Goal: Book appointment/travel/reservation

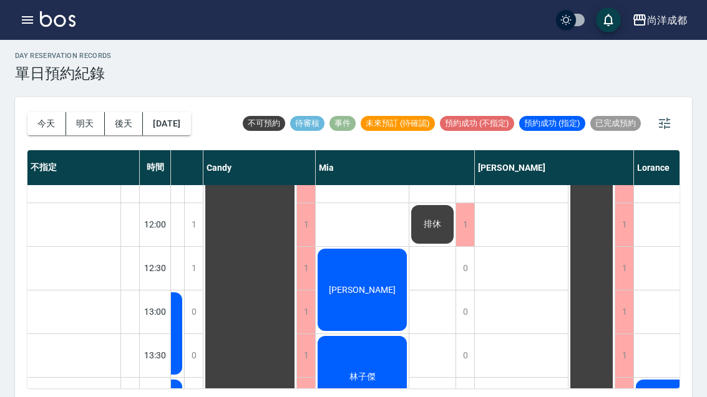
scroll to position [1032, 77]
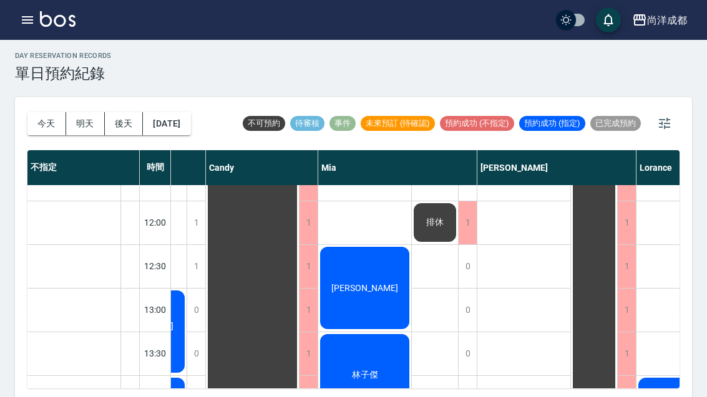
click at [371, 293] on span "[PERSON_NAME]" at bounding box center [365, 288] width 72 height 10
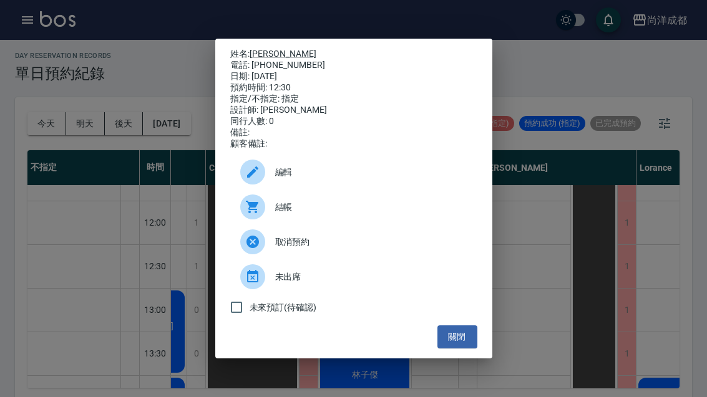
click at [464, 349] on button "關閉" at bounding box center [457, 337] width 40 height 23
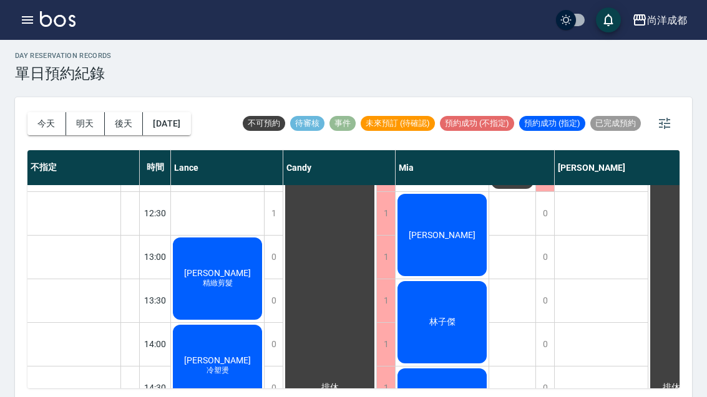
scroll to position [1086, 0]
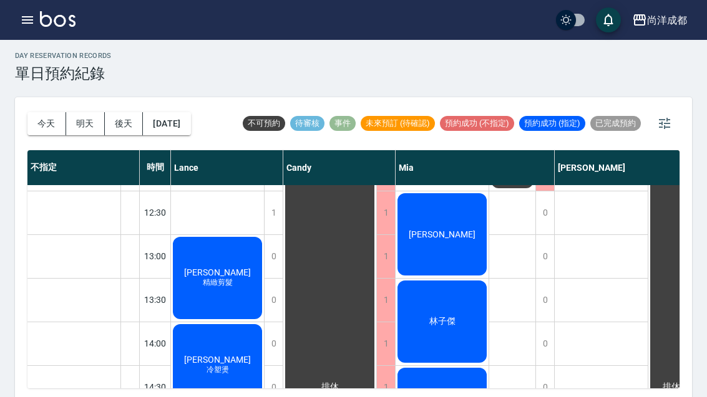
click at [220, 286] on span "精緻剪髮" at bounding box center [217, 283] width 35 height 11
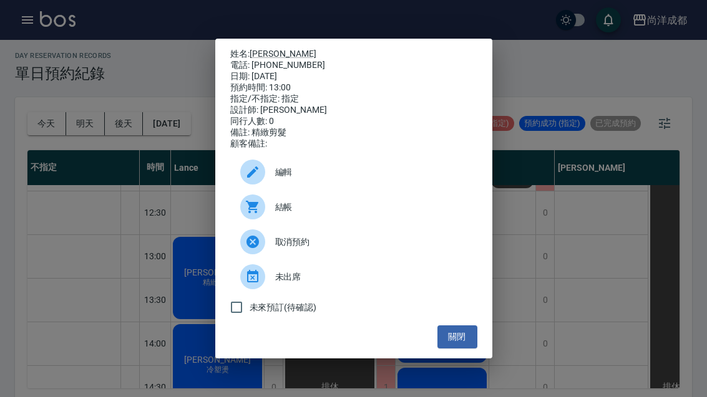
click at [463, 349] on button "關閉" at bounding box center [457, 337] width 40 height 23
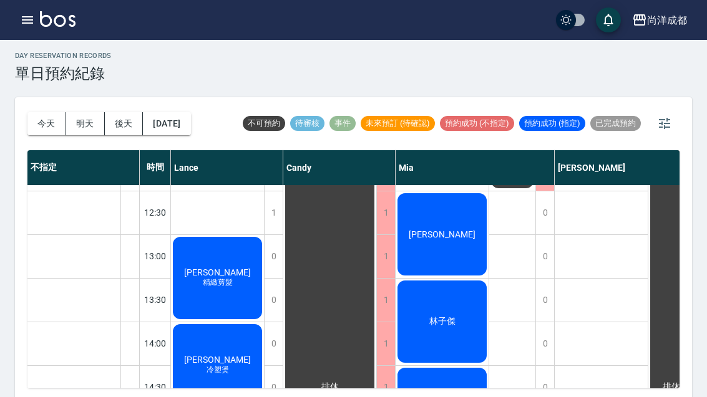
click at [222, 280] on span "精緻剪髮" at bounding box center [217, 283] width 35 height 11
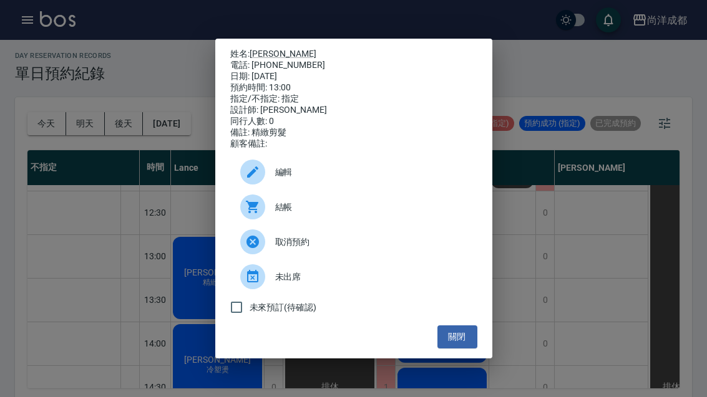
click at [269, 49] on link "[PERSON_NAME]" at bounding box center [282, 54] width 67 height 10
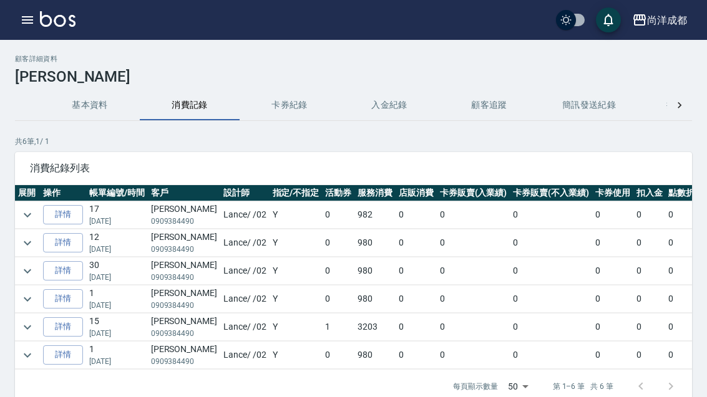
click at [67, 216] on link "詳情" at bounding box center [63, 214] width 40 height 19
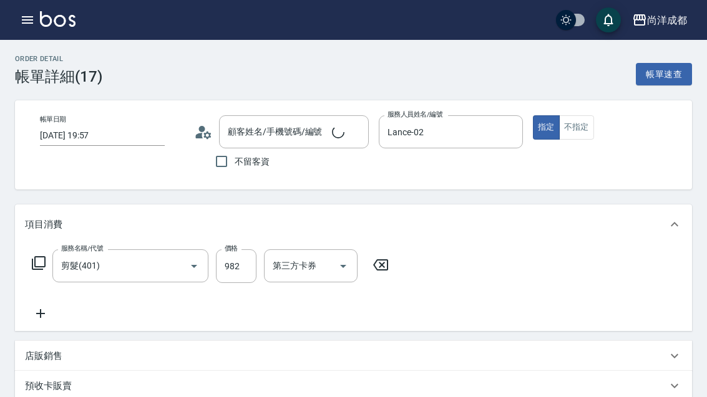
type input "2025/07/16 19:57"
type input "Lance-02"
type input "王煜鈞/0909384490/null"
type input "信用卡"
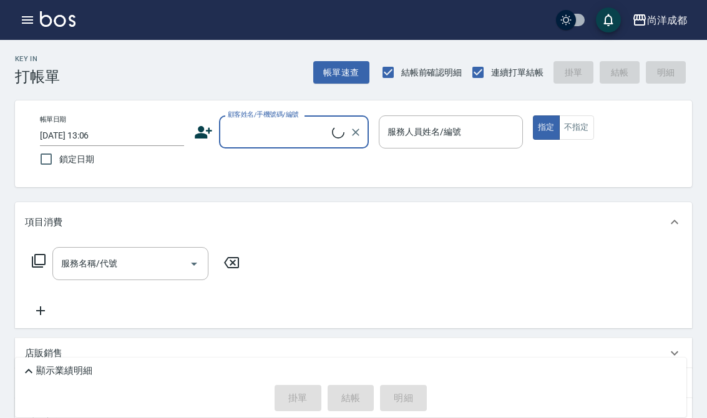
click at [32, 18] on icon "button" at bounding box center [27, 19] width 15 height 15
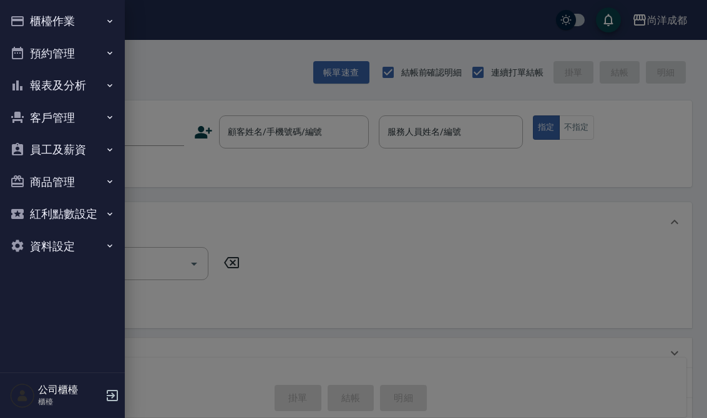
click at [106, 54] on icon "button" at bounding box center [110, 53] width 10 height 10
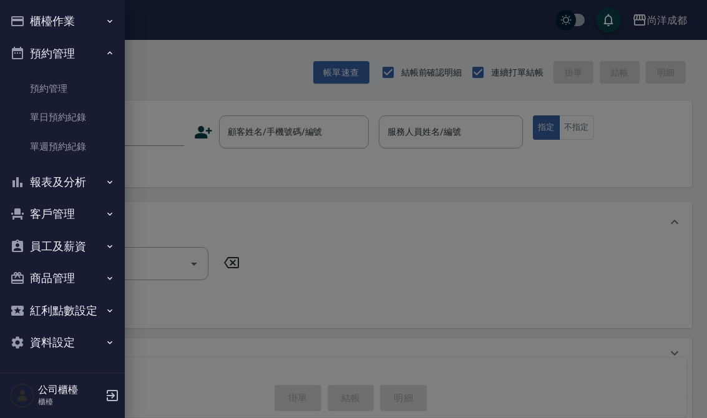
click at [89, 120] on link "單日預約紀錄" at bounding box center [62, 117] width 115 height 29
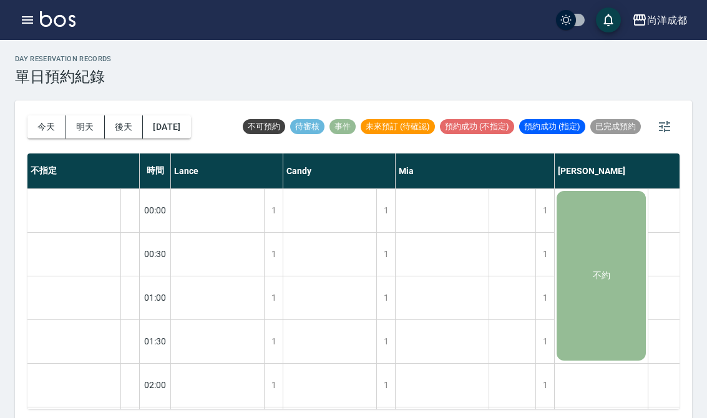
scroll to position [7, 1]
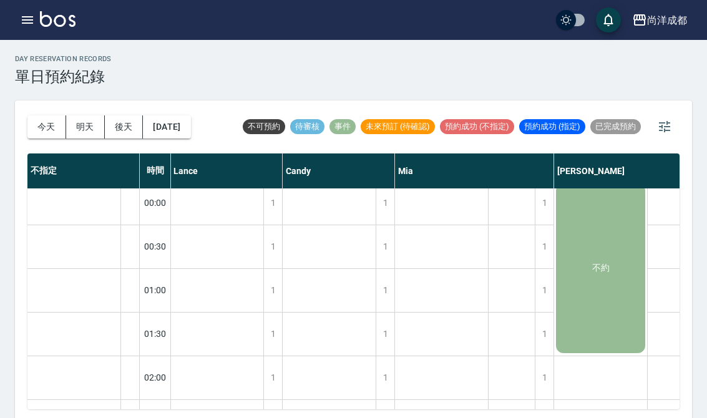
click at [167, 120] on button "[DATE]" at bounding box center [166, 126] width 47 height 23
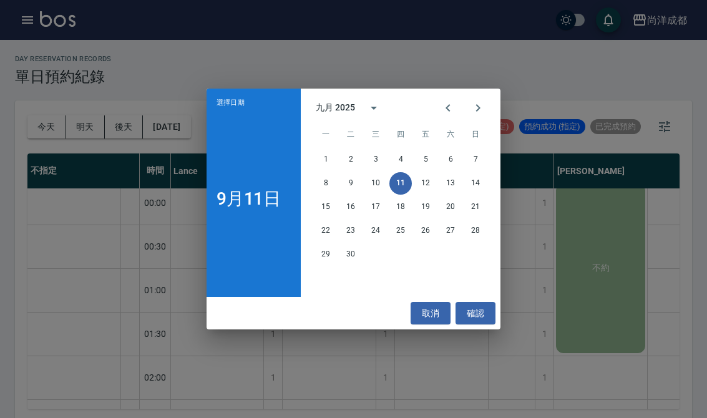
click at [452, 183] on button "13" at bounding box center [450, 183] width 22 height 22
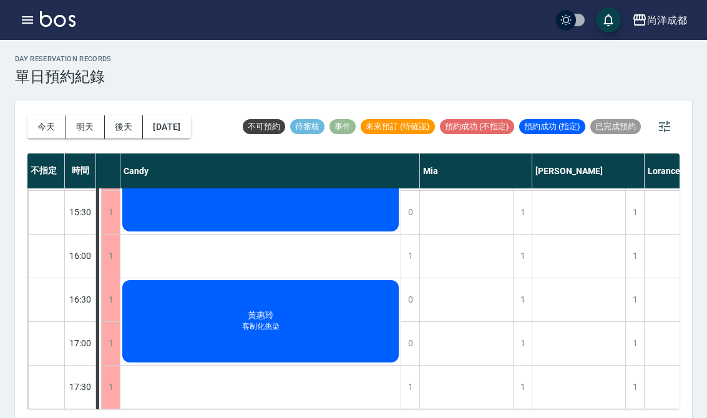
scroll to position [478, 87]
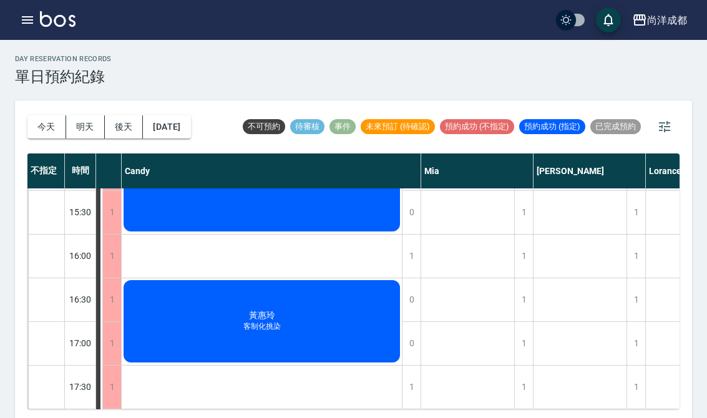
click at [637, 258] on div "1" at bounding box center [635, 256] width 19 height 43
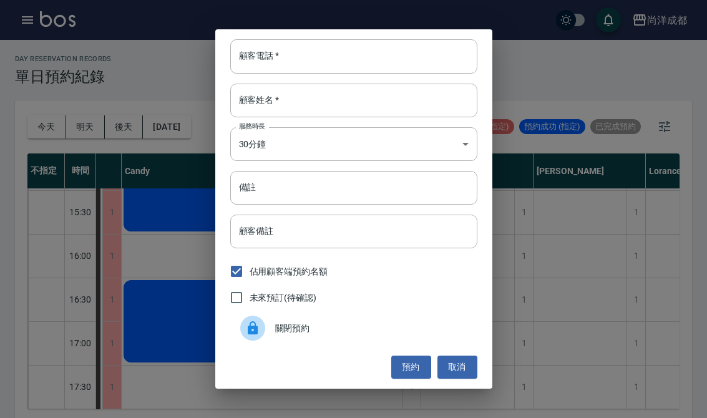
click at [419, 62] on input "顧客電話   *" at bounding box center [353, 56] width 247 height 34
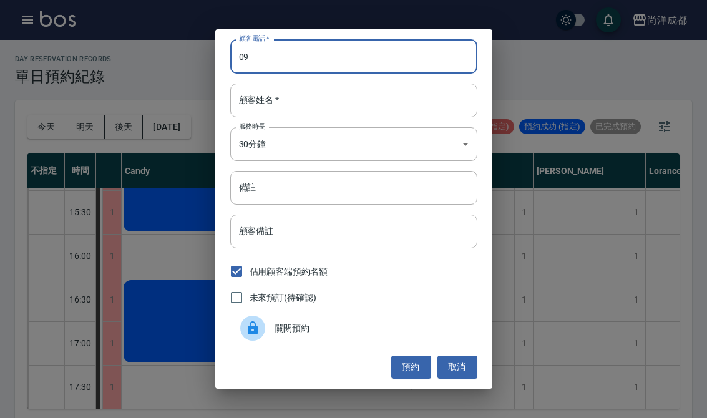
type input "09"
click at [412, 103] on input "顧客姓名   *" at bounding box center [353, 101] width 247 height 34
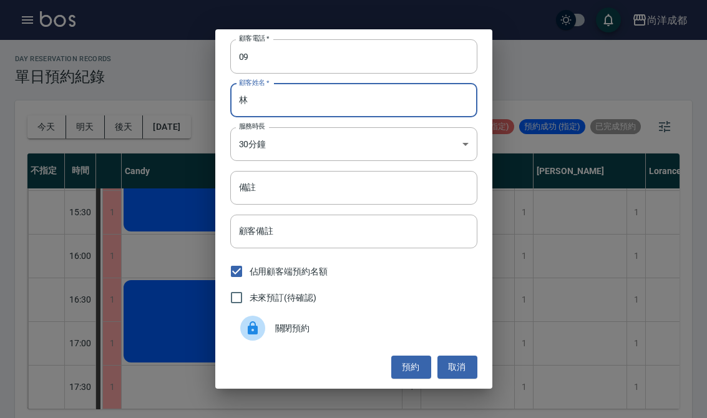
type input "林"
click at [353, 52] on input "09" at bounding box center [353, 56] width 247 height 34
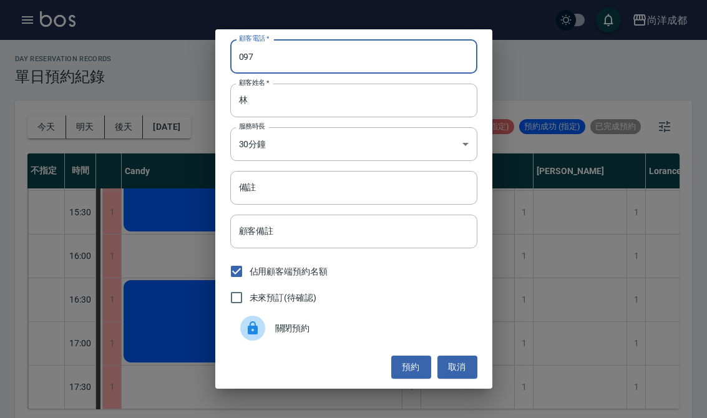
type input "097"
click at [631, 54] on div "顧客電話   * 097 顧客電話   * 顧客姓名   * 林 顧客姓名   * 服務時長 30分鐘 1 服務時長 備註 備註 顧客備註 顧客備註 佔用顧客…" at bounding box center [353, 209] width 707 height 418
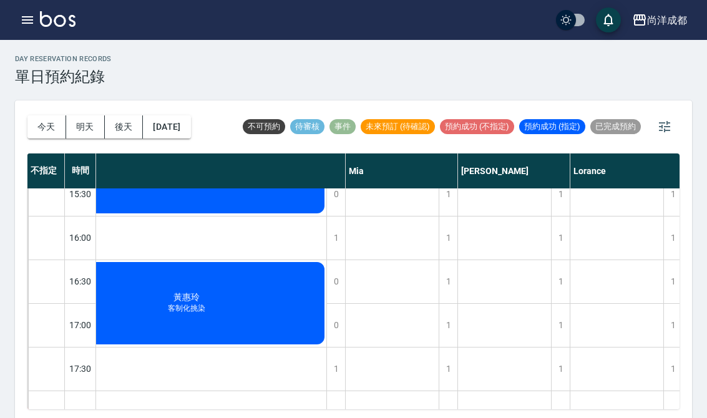
scroll to position [497, 163]
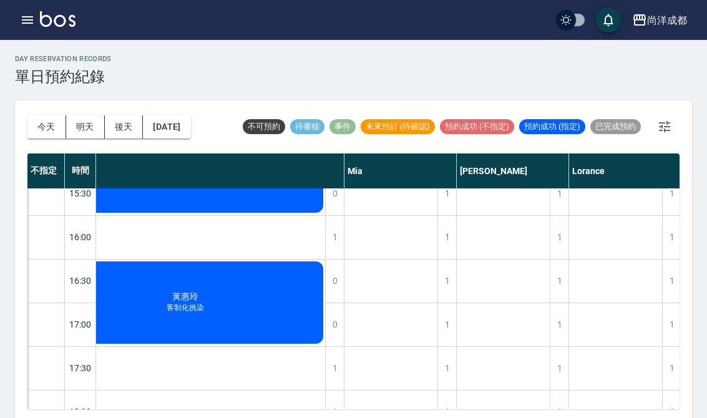
click at [563, 236] on div "1" at bounding box center [559, 237] width 19 height 43
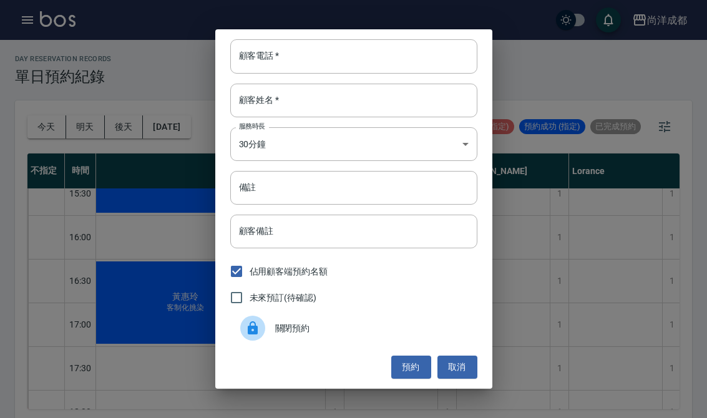
click at [404, 107] on input "顧客姓名   *" at bounding box center [353, 101] width 247 height 34
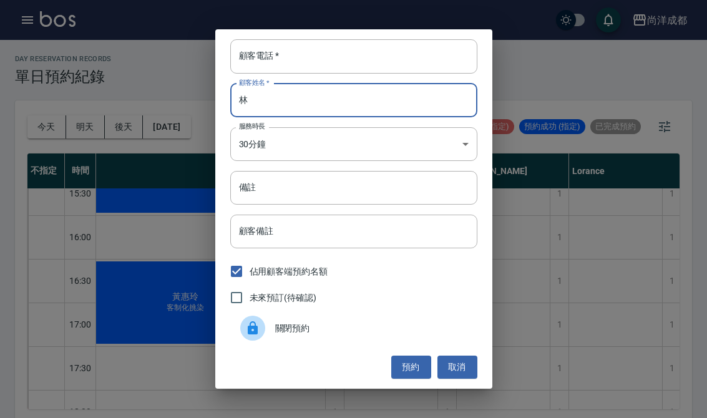
type input "林"
click at [334, 61] on input "顧客電話   *" at bounding box center [353, 56] width 247 height 34
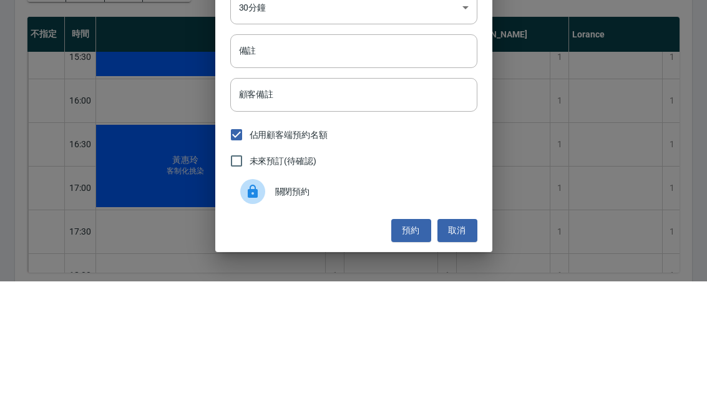
type input "0976323830"
click at [404, 171] on input "備註" at bounding box center [353, 188] width 247 height 34
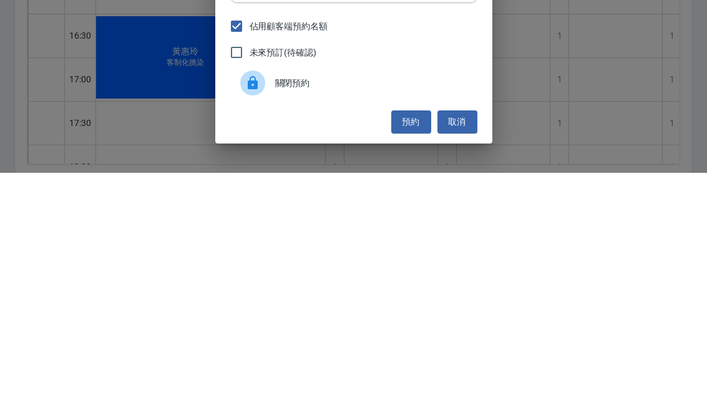
type input "剪髮"
click at [420, 356] on button "預約" at bounding box center [411, 367] width 40 height 23
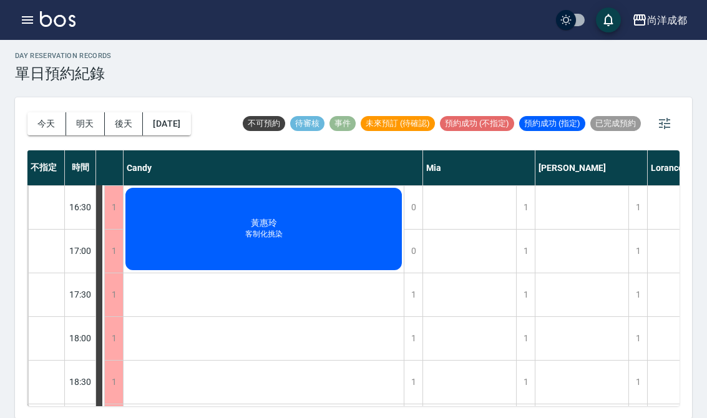
scroll to position [566, 84]
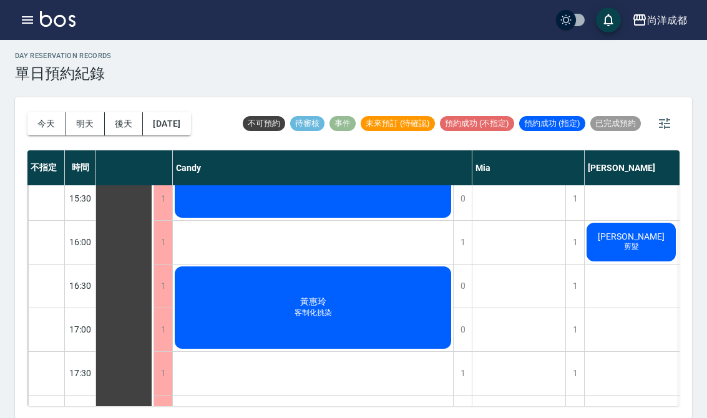
click at [41, 127] on button "今天" at bounding box center [46, 123] width 39 height 23
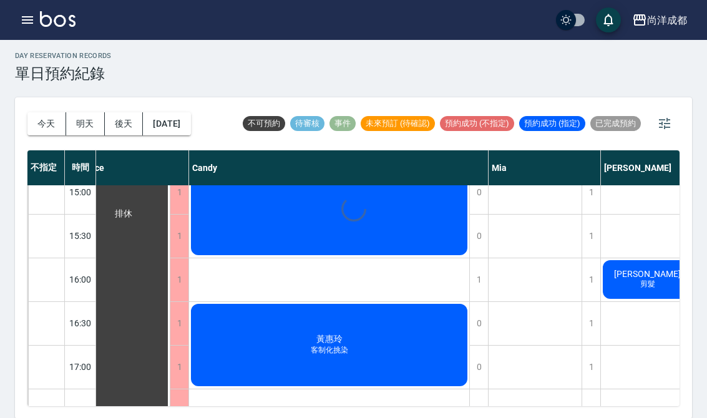
scroll to position [414, 3]
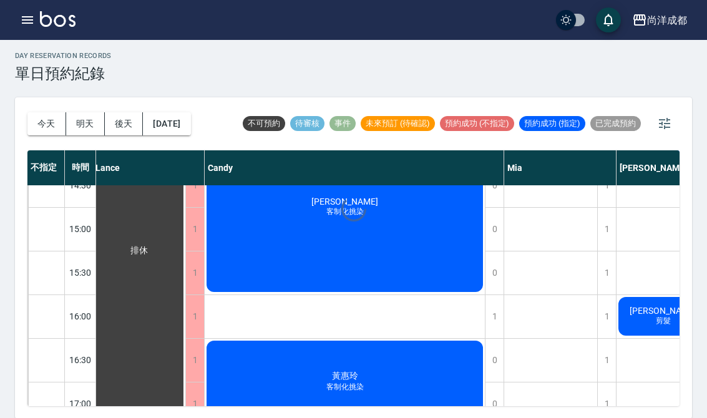
click at [40, 126] on div at bounding box center [353, 209] width 707 height 418
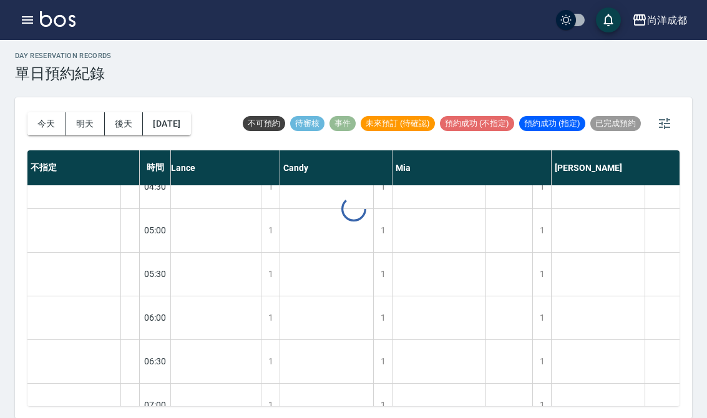
scroll to position [399, 0]
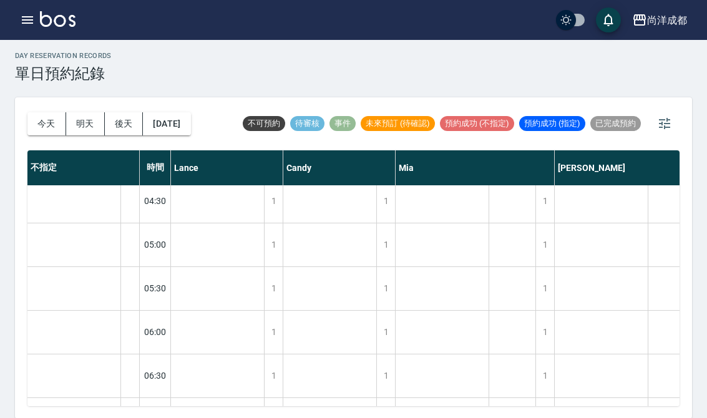
click at [110, 127] on button "後天" at bounding box center [124, 123] width 39 height 23
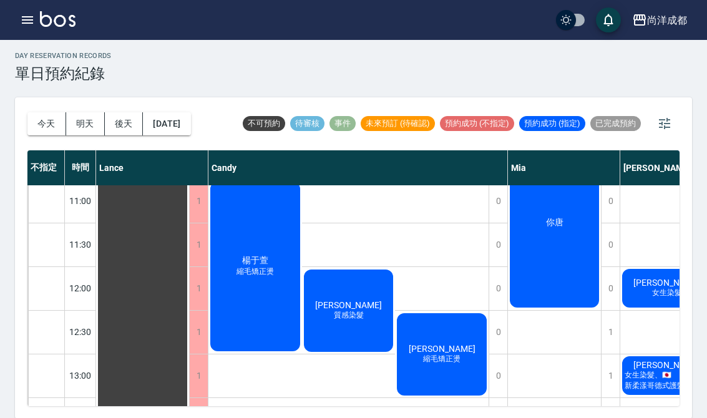
scroll to position [96, -1]
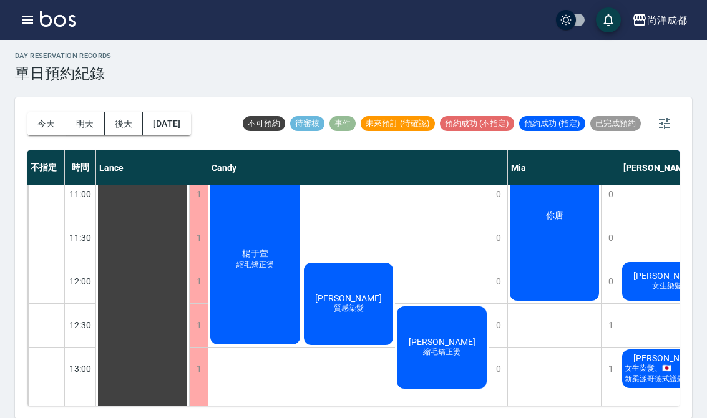
click at [37, 127] on button "今天" at bounding box center [46, 123] width 39 height 23
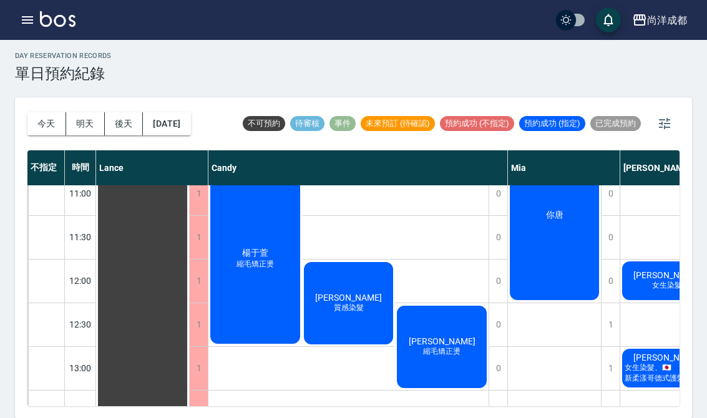
click at [36, 126] on div at bounding box center [353, 209] width 707 height 418
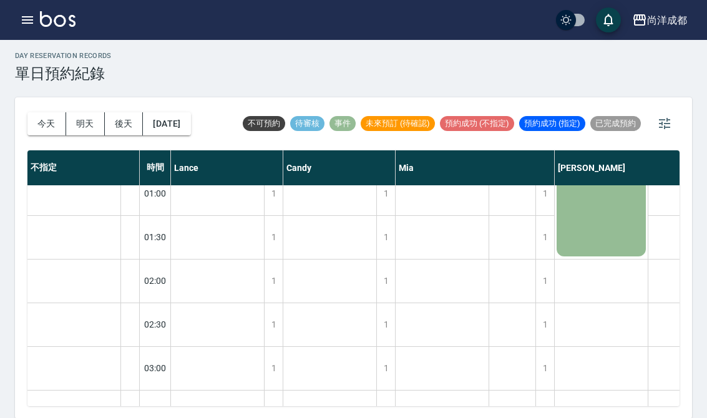
click at [40, 129] on button "今天" at bounding box center [46, 123] width 39 height 23
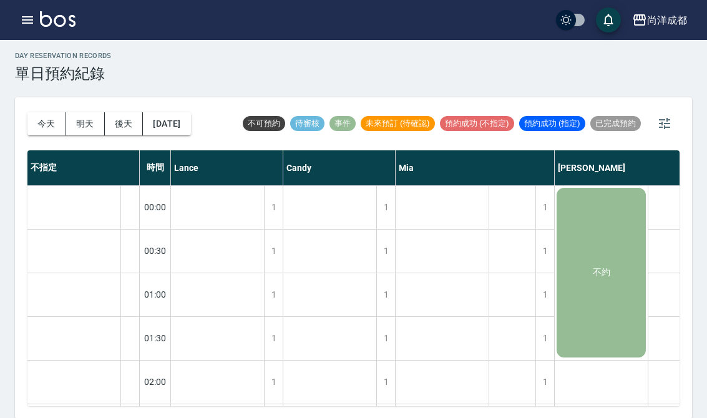
click at [77, 126] on button "明天" at bounding box center [85, 123] width 39 height 23
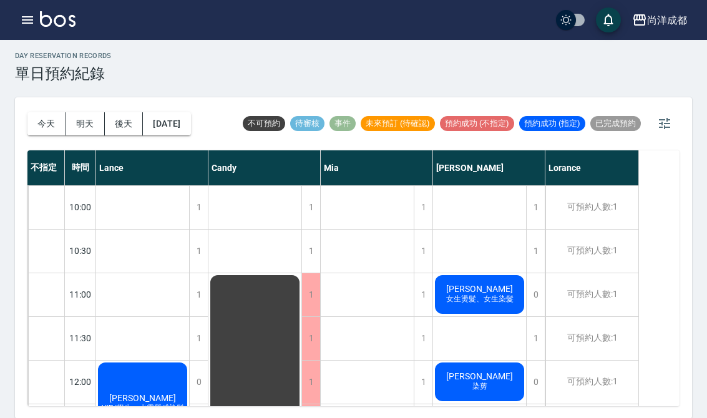
click at [106, 132] on button "後天" at bounding box center [124, 123] width 39 height 23
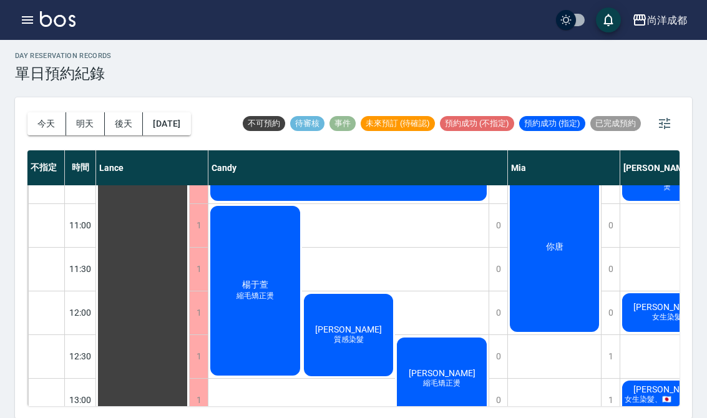
scroll to position [70, 0]
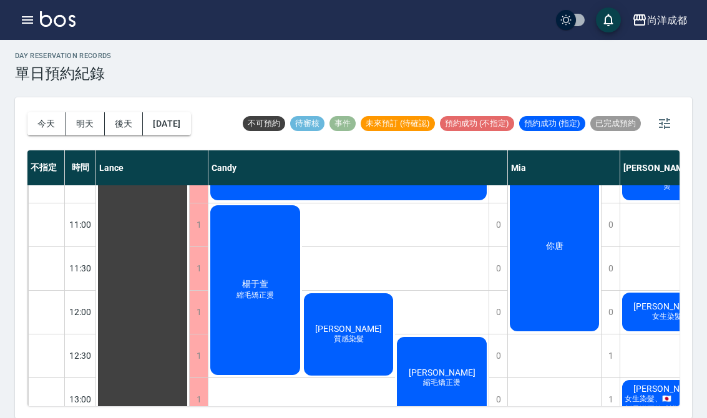
click at [42, 127] on button "今天" at bounding box center [46, 123] width 39 height 23
click at [42, 126] on div at bounding box center [353, 209] width 707 height 418
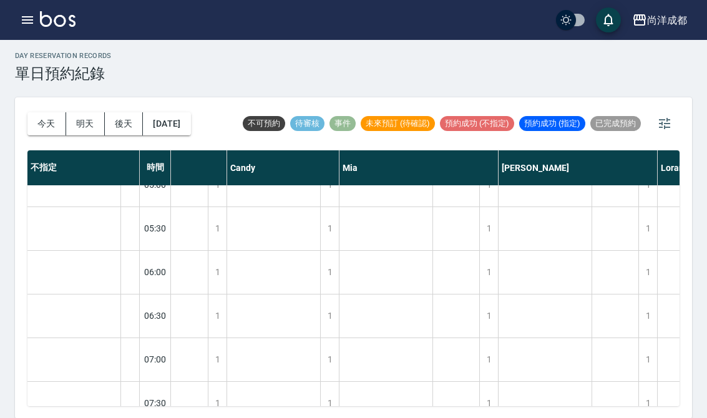
click at [39, 118] on button "今天" at bounding box center [46, 123] width 39 height 23
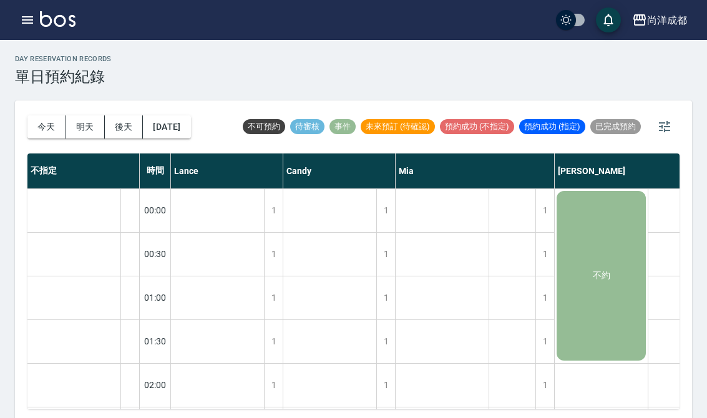
scroll to position [-1, 0]
click at [80, 129] on button "明天" at bounding box center [85, 126] width 39 height 23
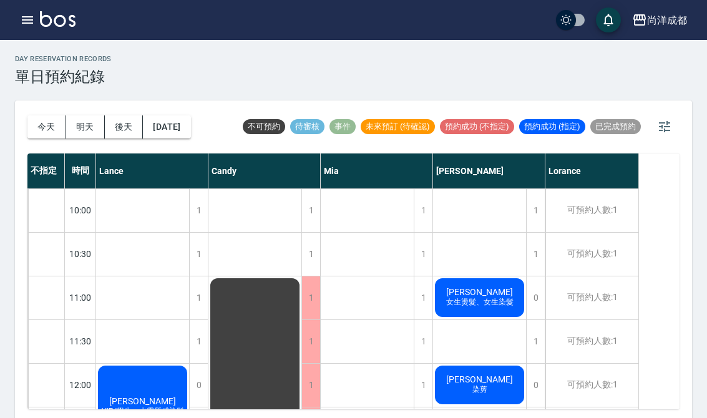
click at [117, 121] on button "後天" at bounding box center [124, 126] width 39 height 23
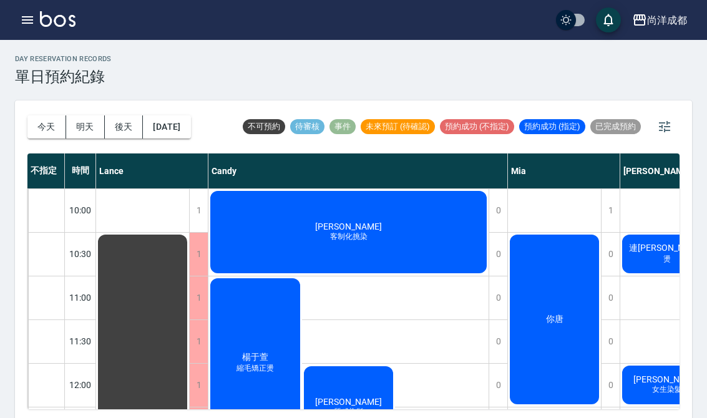
click at [42, 128] on button "今天" at bounding box center [46, 126] width 39 height 23
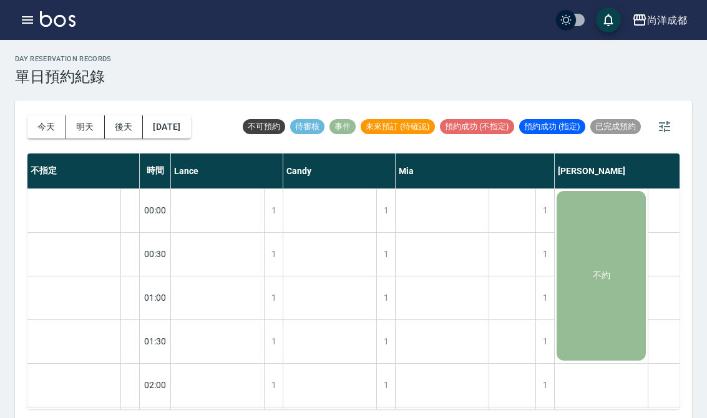
click at [125, 122] on button "後天" at bounding box center [124, 126] width 39 height 23
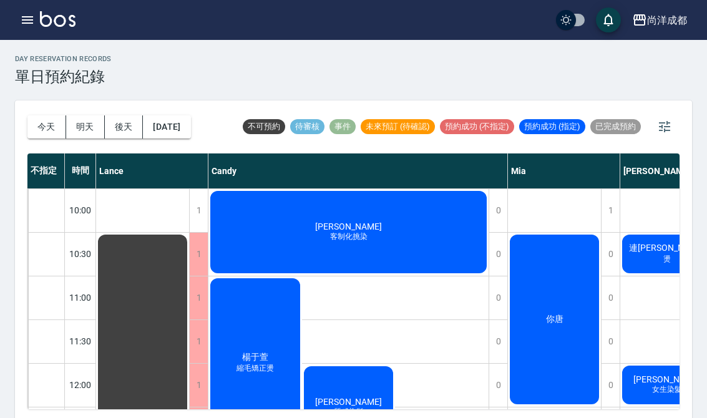
click at [420, 218] on div "盧映璇 客制化挑染" at bounding box center [348, 232] width 280 height 86
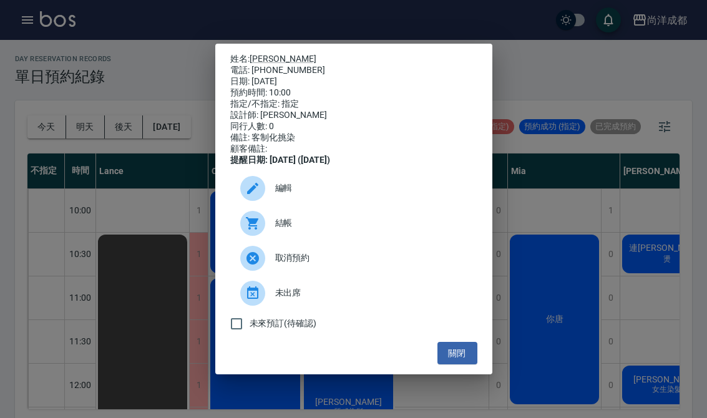
click at [455, 363] on button "關閉" at bounding box center [457, 353] width 40 height 23
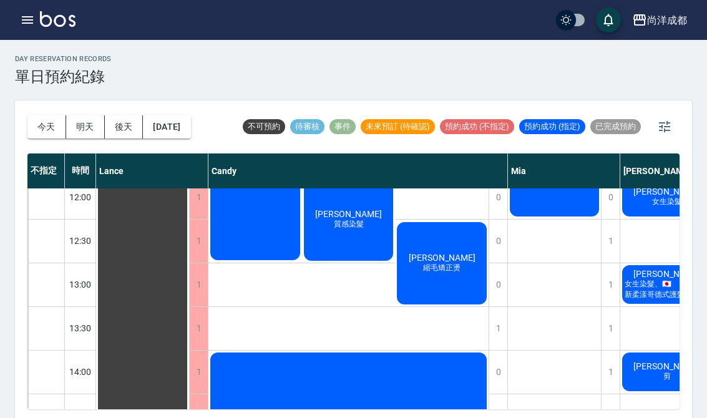
scroll to position [187, 0]
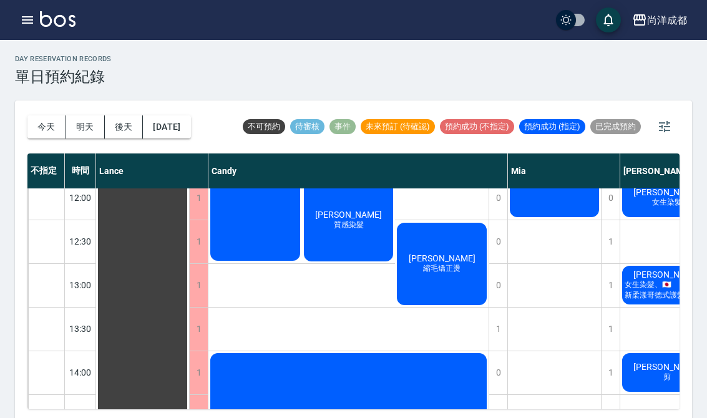
click at [43, 129] on button "今天" at bounding box center [46, 126] width 39 height 23
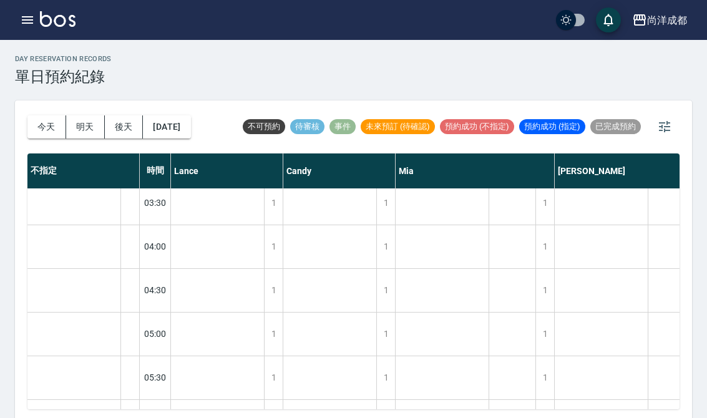
scroll to position [313, -1]
click at [42, 128] on button "今天" at bounding box center [46, 126] width 39 height 23
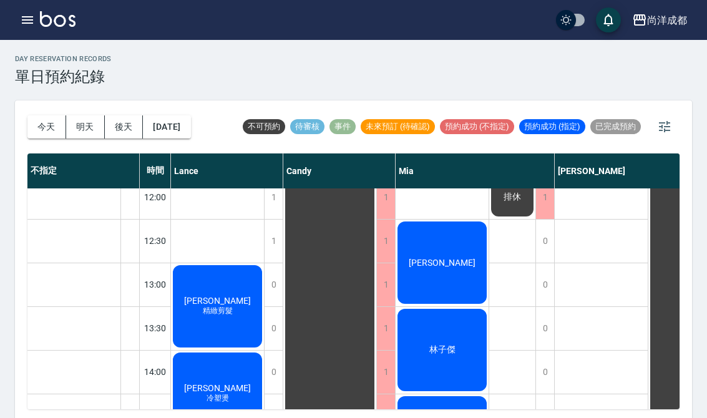
scroll to position [1062, 0]
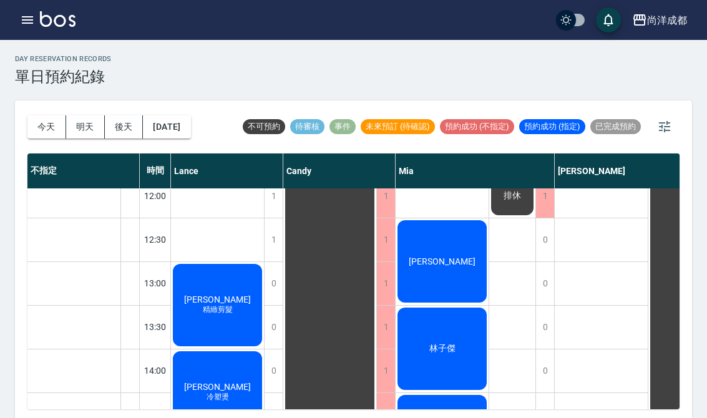
click at [451, 343] on span "林子傑" at bounding box center [442, 348] width 31 height 11
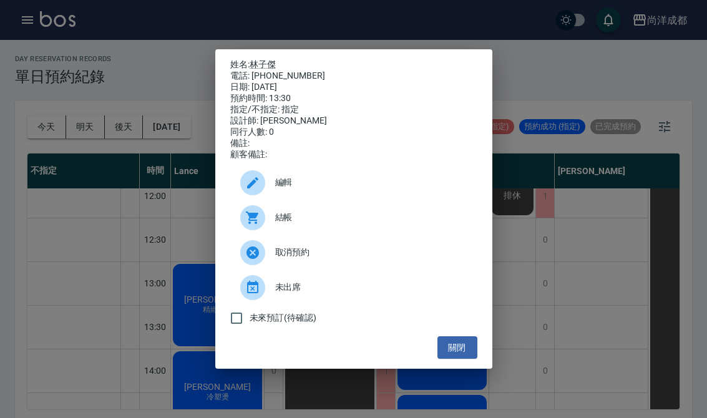
click at [465, 357] on button "關閉" at bounding box center [457, 347] width 40 height 23
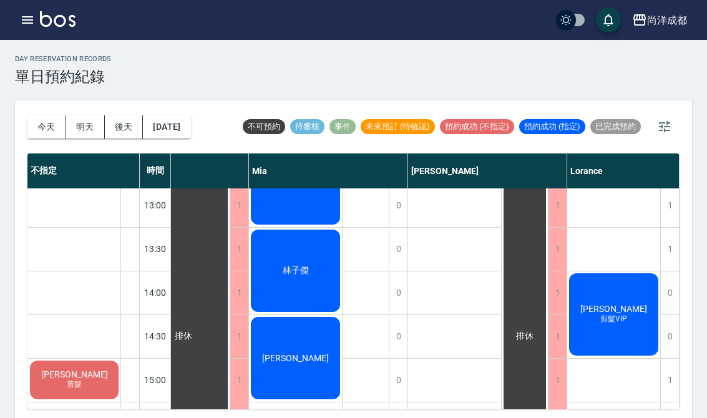
scroll to position [1141, 147]
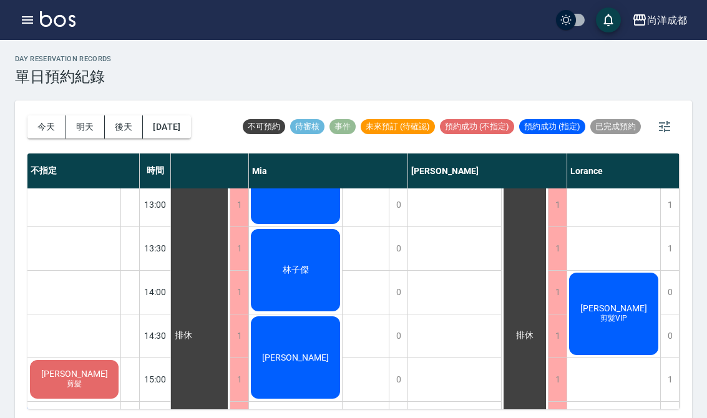
click at [624, 312] on span "[PERSON_NAME]" at bounding box center [614, 308] width 72 height 10
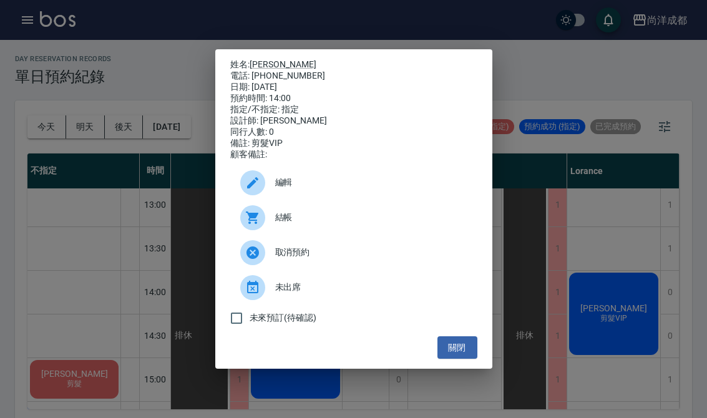
click at [462, 359] on button "關閉" at bounding box center [457, 347] width 40 height 23
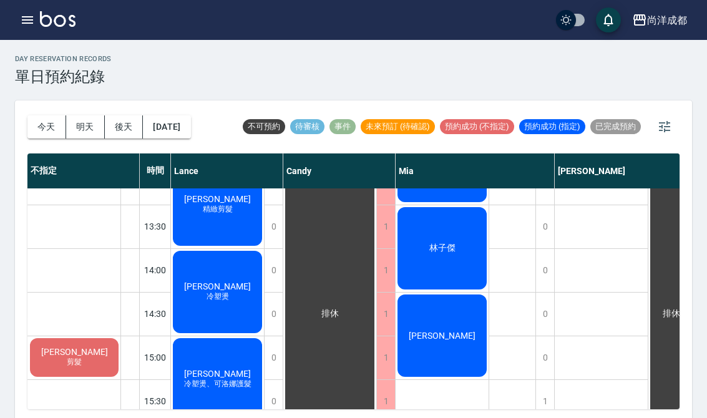
scroll to position [1163, 0]
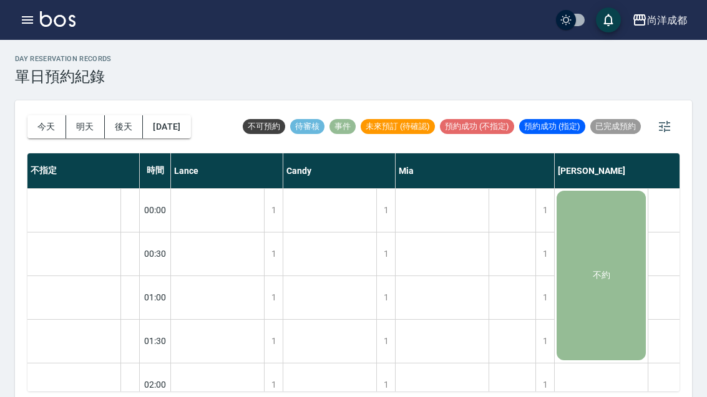
click at [31, 26] on icon "button" at bounding box center [27, 19] width 15 height 15
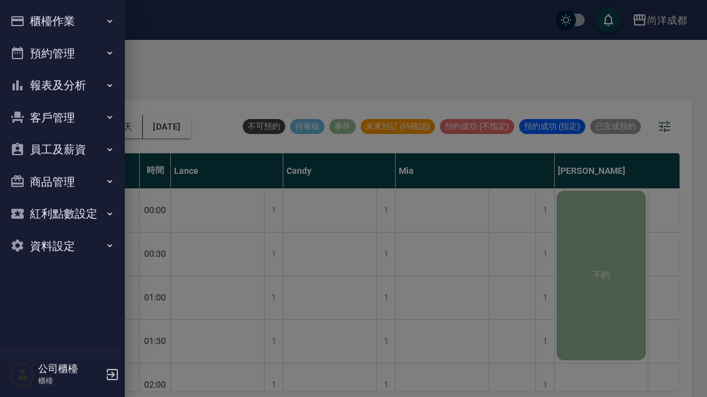
click at [96, 122] on button "客戶管理" at bounding box center [62, 118] width 115 height 32
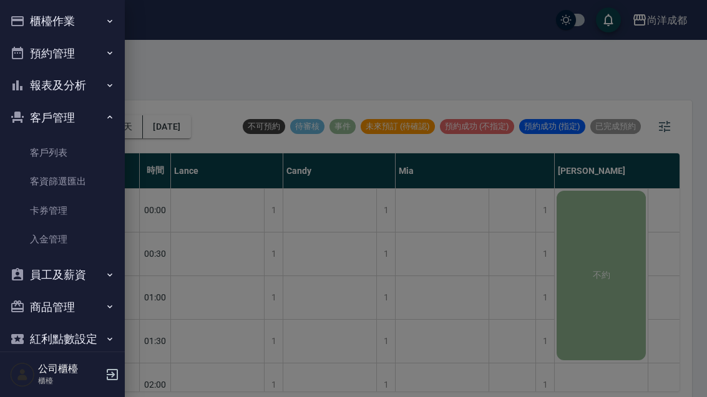
click at [92, 181] on link "客資篩選匯出" at bounding box center [62, 181] width 115 height 29
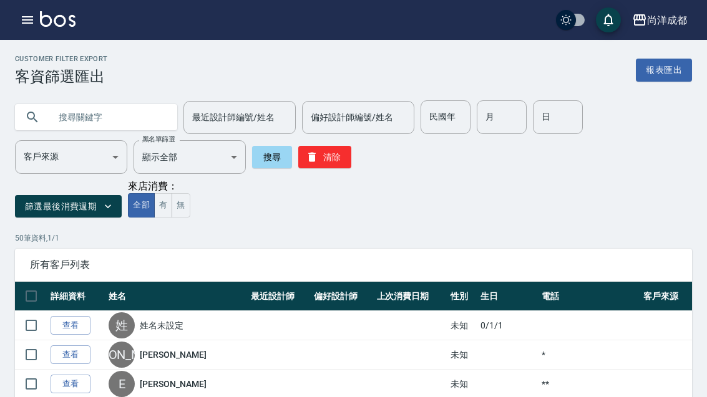
click at [128, 109] on input "text" at bounding box center [108, 117] width 117 height 34
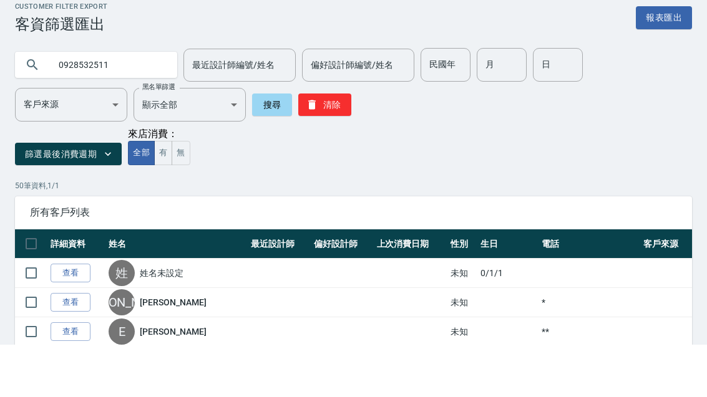
type input "0928532511"
click at [252, 146] on button "搜尋" at bounding box center [272, 157] width 40 height 22
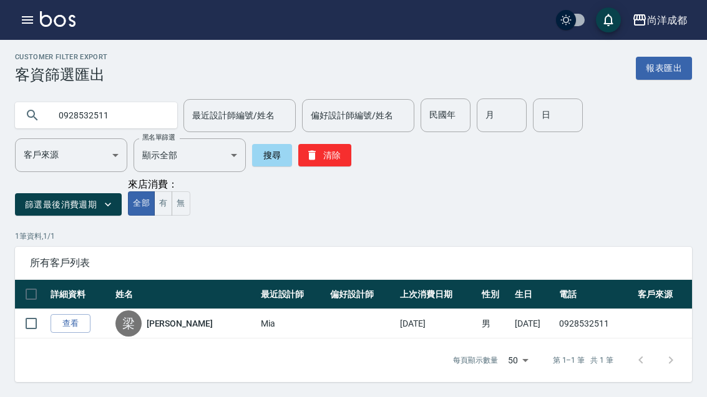
click at [15, 24] on button "button" at bounding box center [27, 19] width 25 height 25
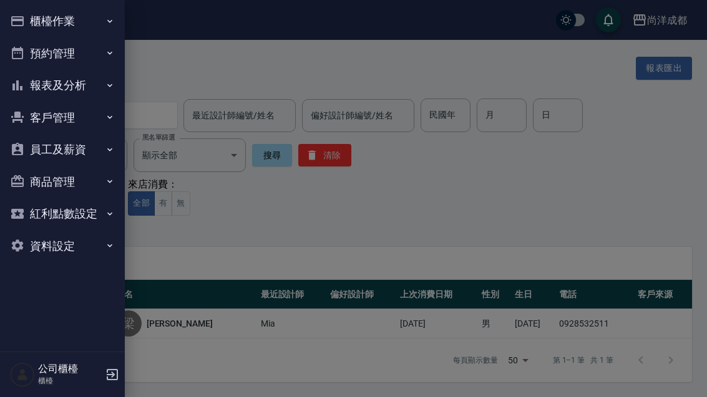
click at [90, 59] on button "預約管理" at bounding box center [62, 53] width 115 height 32
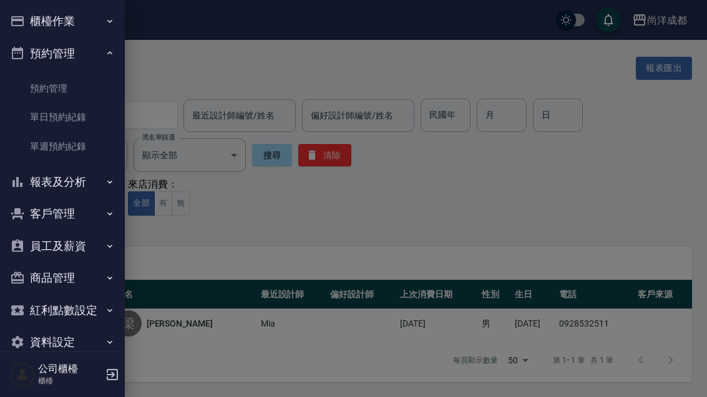
click at [87, 116] on link "單日預約紀錄" at bounding box center [62, 117] width 115 height 29
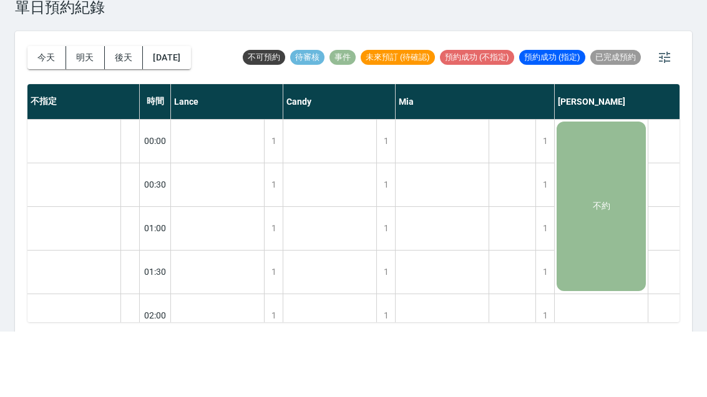
scroll to position [3, 0]
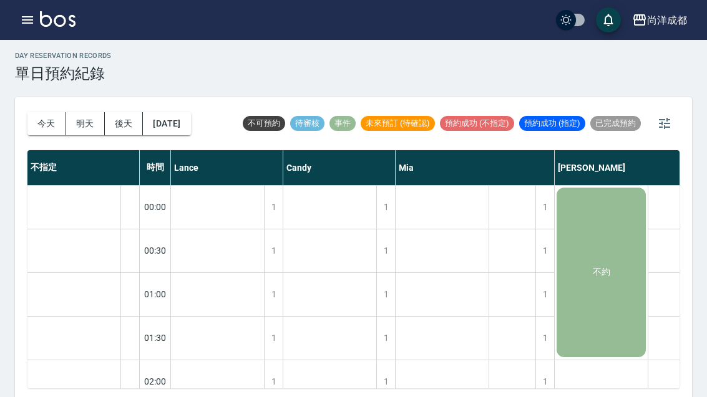
click at [51, 117] on button "今天" at bounding box center [46, 123] width 39 height 23
click at [46, 122] on button "今天" at bounding box center [46, 123] width 39 height 23
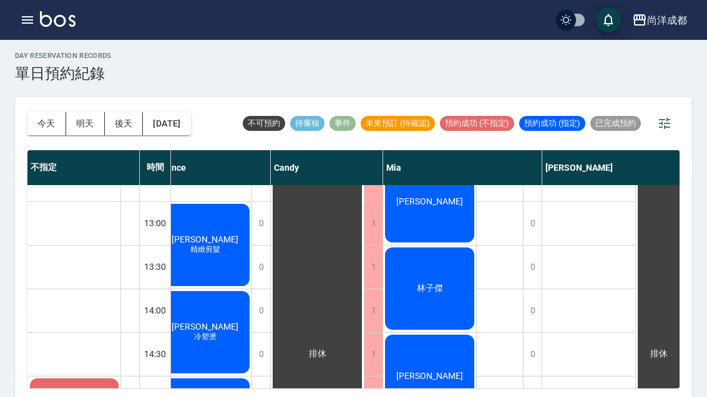
scroll to position [1120, 7]
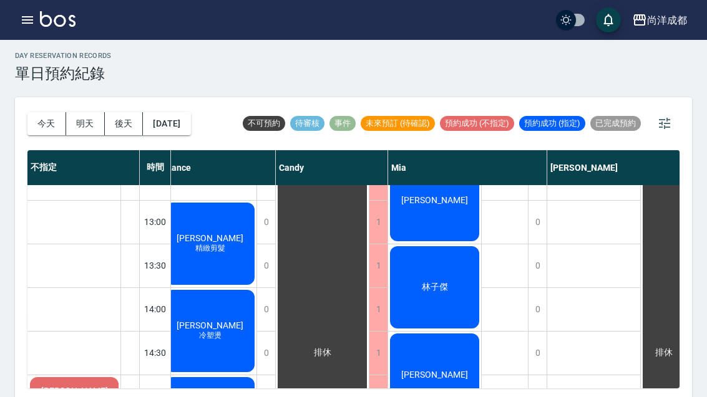
click at [212, 341] on span "冷塑燙" at bounding box center [209, 336] width 27 height 11
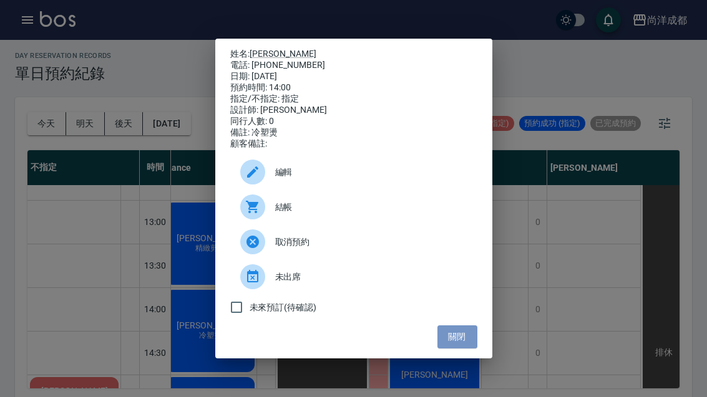
click at [450, 349] on button "關閉" at bounding box center [457, 337] width 40 height 23
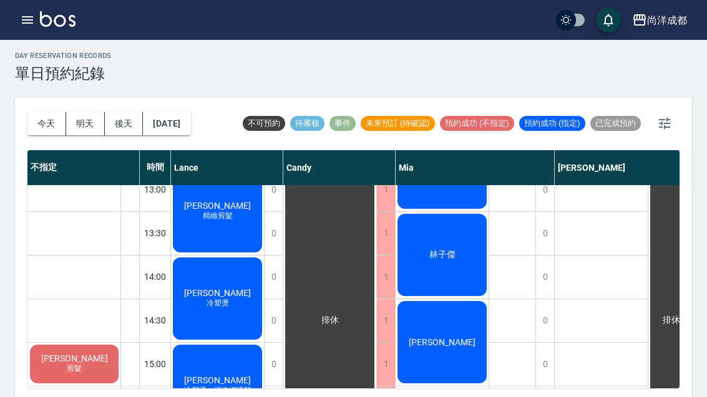
scroll to position [1154, 0]
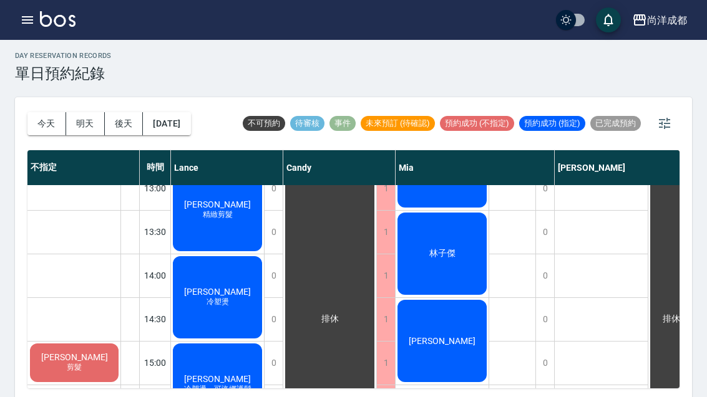
click at [454, 336] on span "[PERSON_NAME]" at bounding box center [442, 341] width 72 height 10
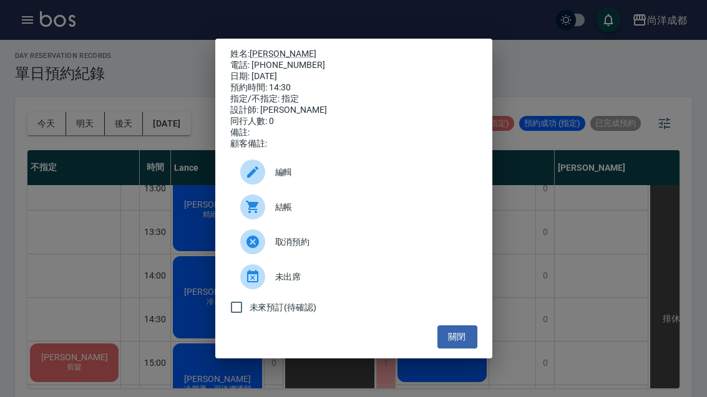
click at [458, 349] on button "關閉" at bounding box center [457, 337] width 40 height 23
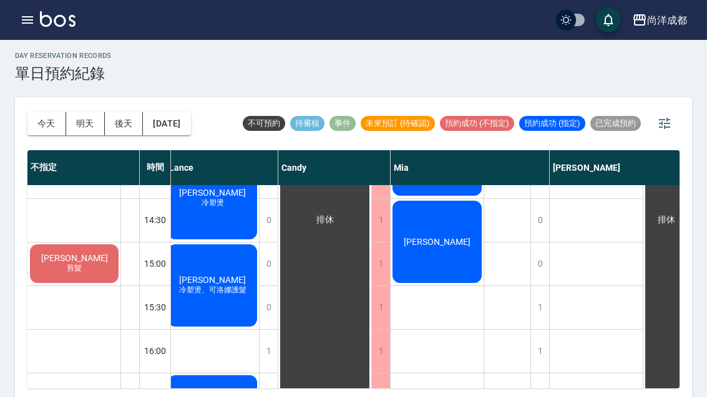
scroll to position [1257, 2]
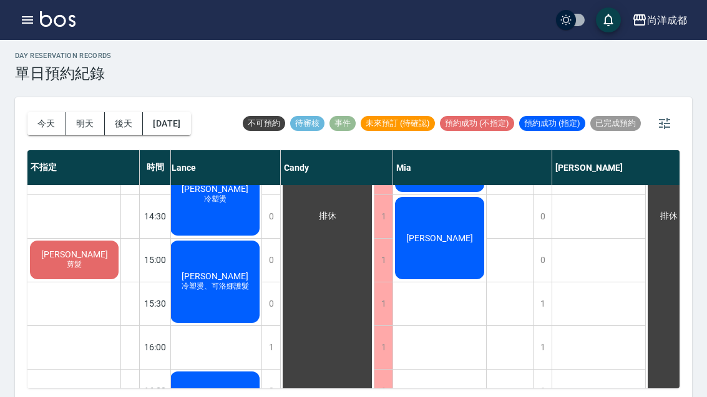
click at [226, 292] on span "冷塑燙、可洛娜護髮" at bounding box center [215, 286] width 72 height 11
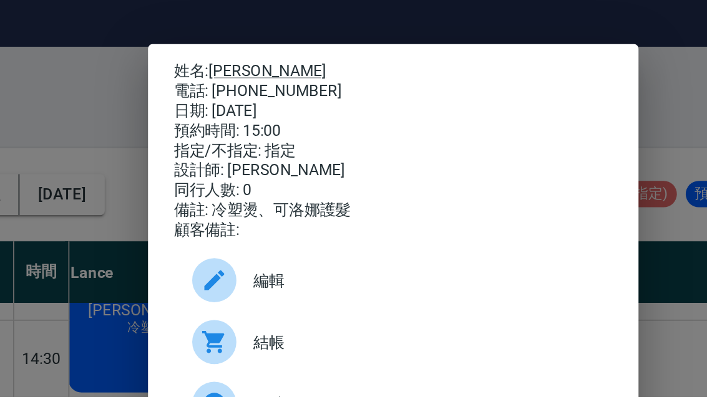
scroll to position [0, 0]
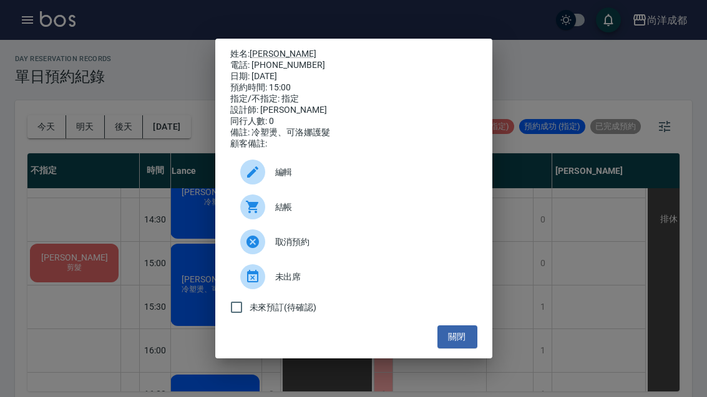
click at [469, 347] on button "關閉" at bounding box center [457, 337] width 40 height 23
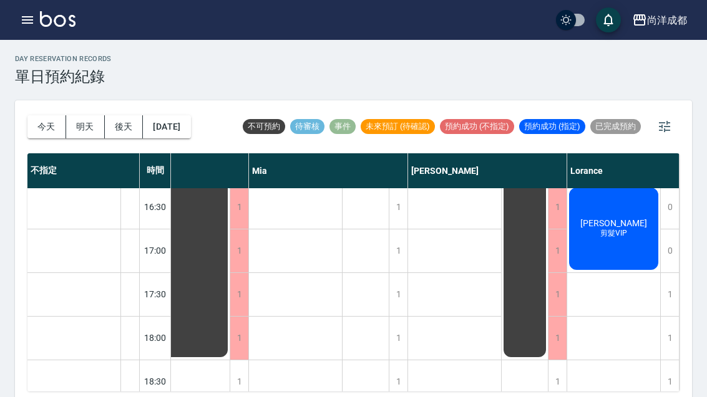
scroll to position [1445, 147]
